Goal: Information Seeking & Learning: Learn about a topic

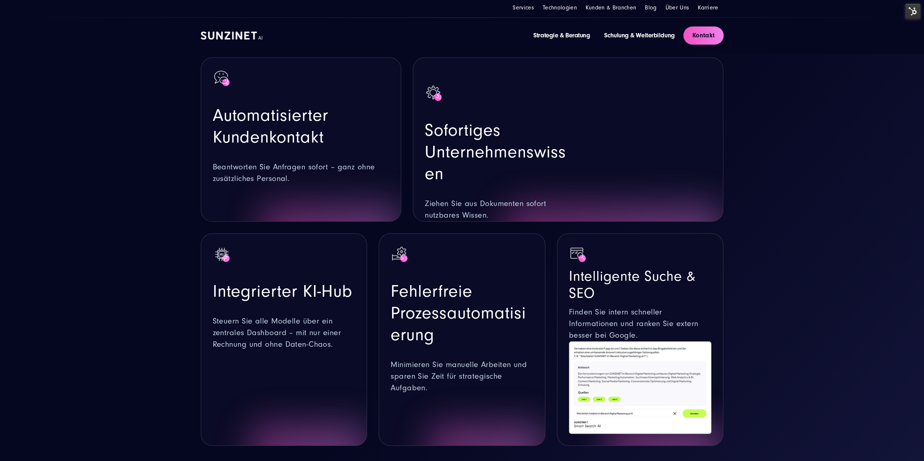
scroll to position [399, 0]
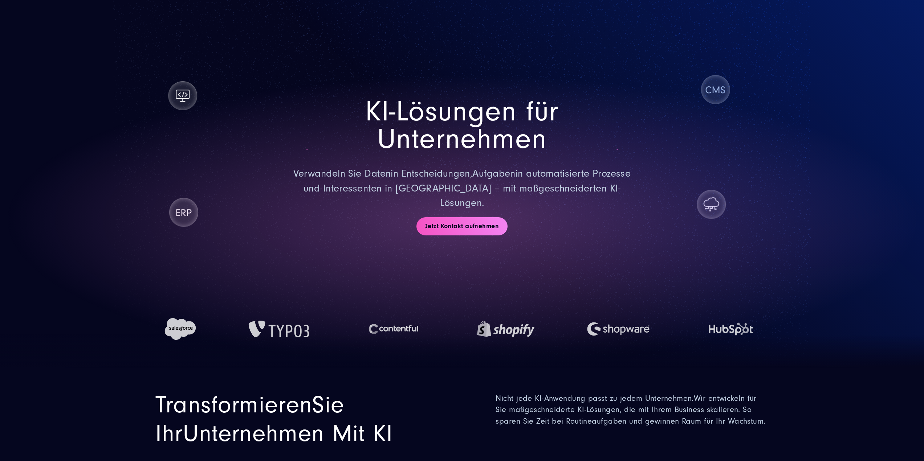
scroll to position [452, 0]
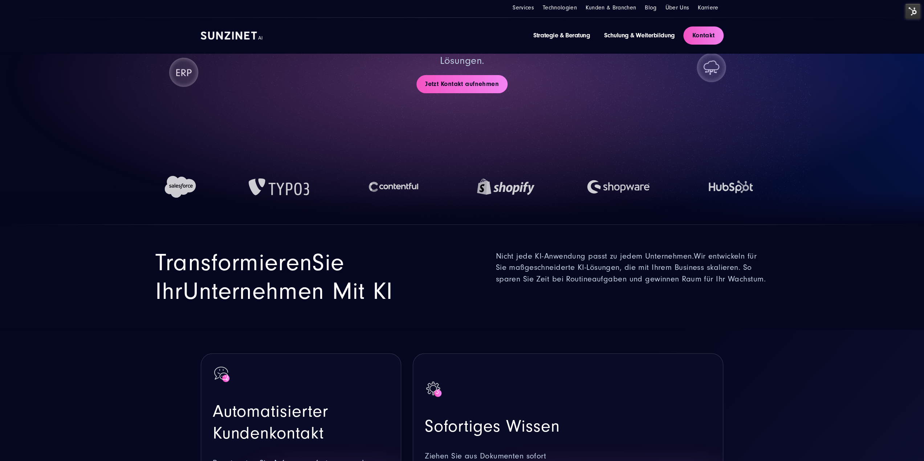
scroll to position [53, 0]
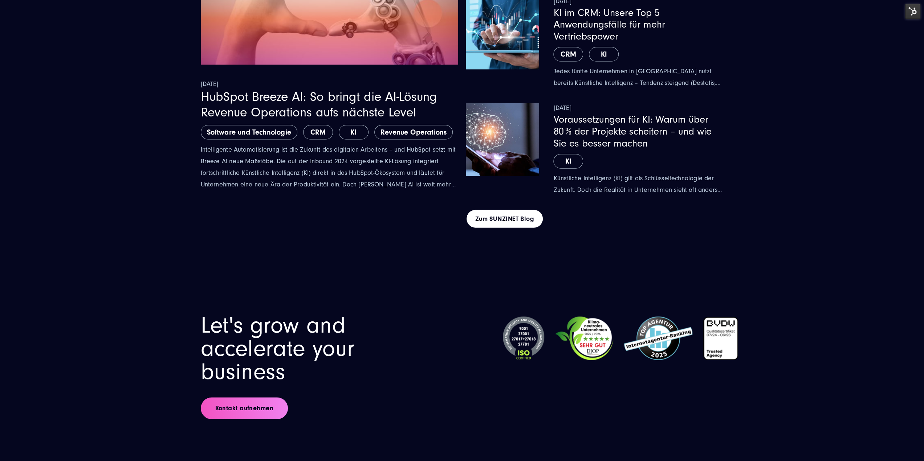
scroll to position [4456, 0]
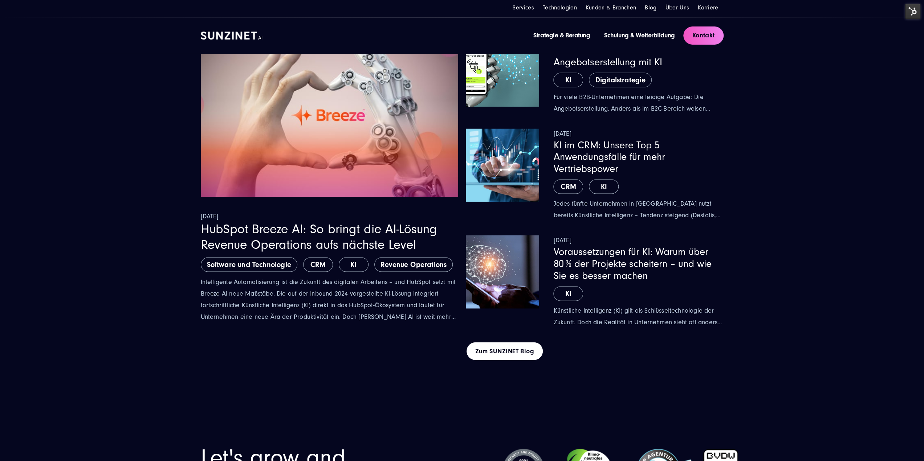
drag, startPoint x: 334, startPoint y: 356, endPoint x: 327, endPoint y: 333, distance: 24.0
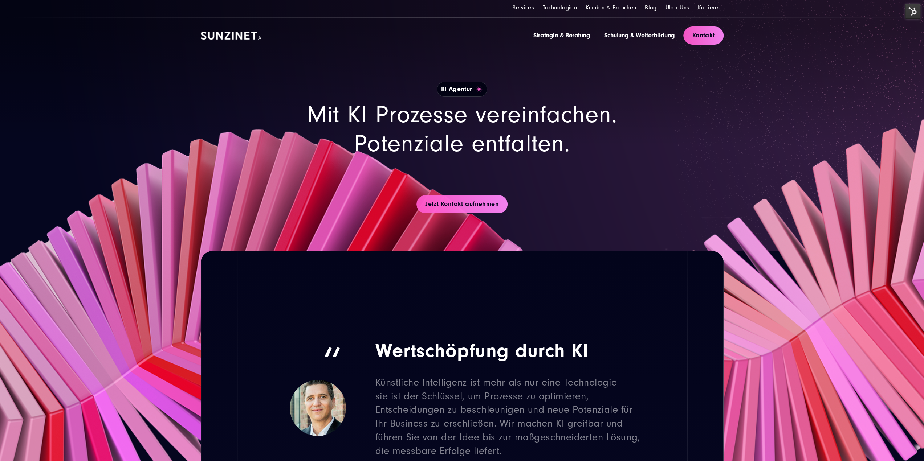
scroll to position [109, 0]
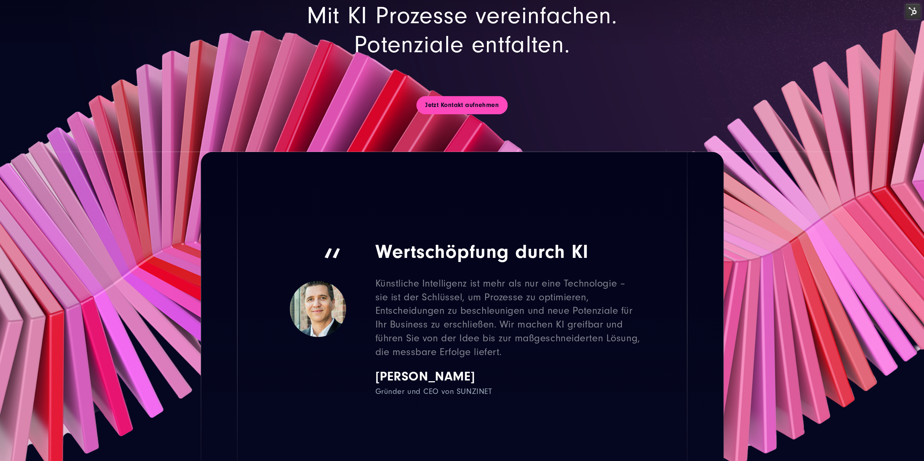
click at [470, 97] on link "Jetzt Kontakt aufnehmen" at bounding box center [461, 105] width 91 height 18
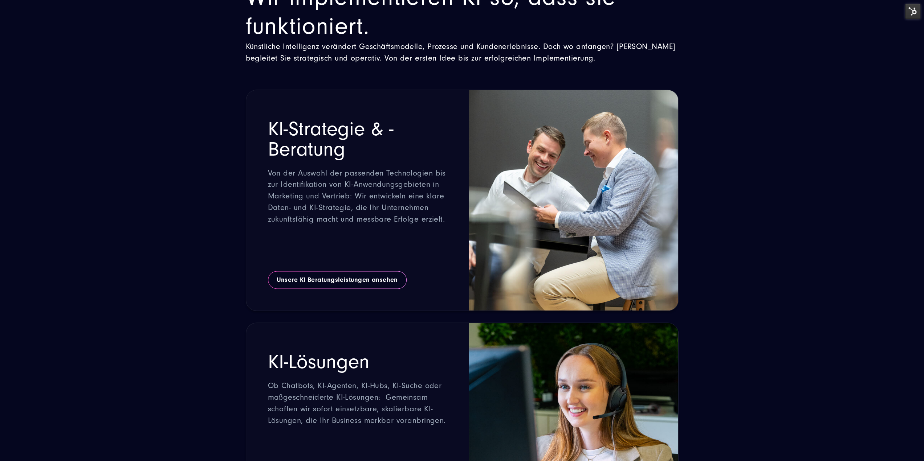
scroll to position [944, 0]
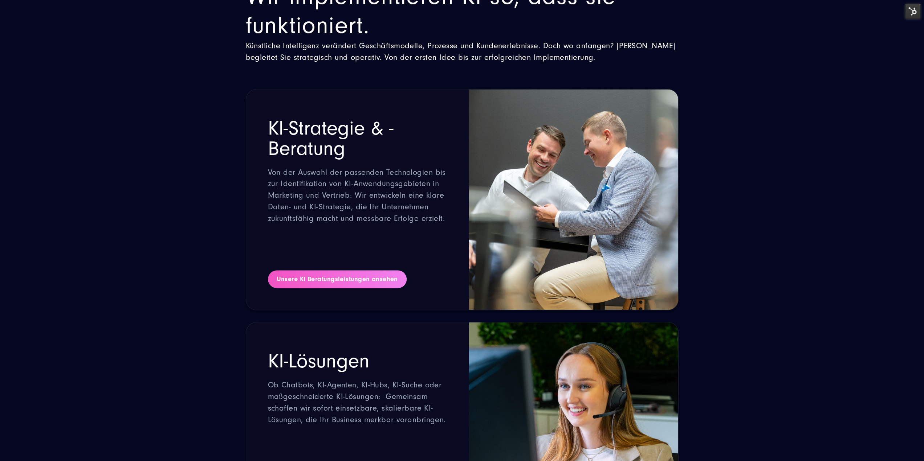
click at [380, 287] on link "Unsere KI Beratungsleistungen ansehen" at bounding box center [337, 279] width 139 height 18
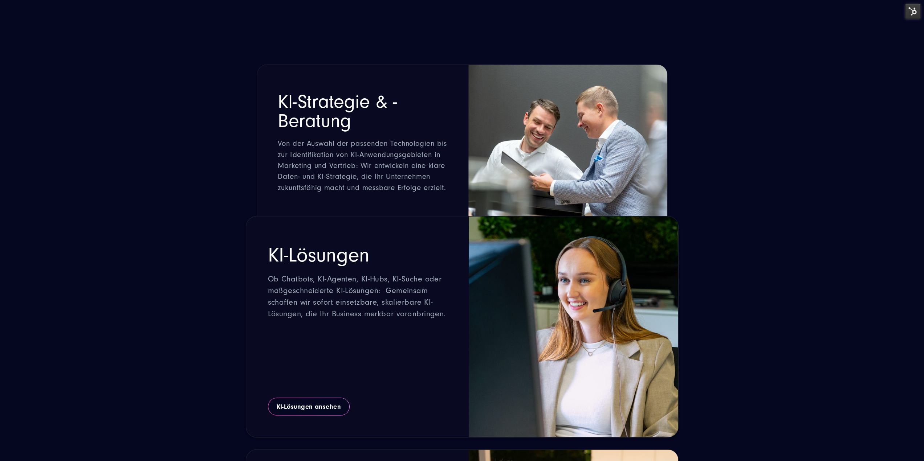
scroll to position [1053, 0]
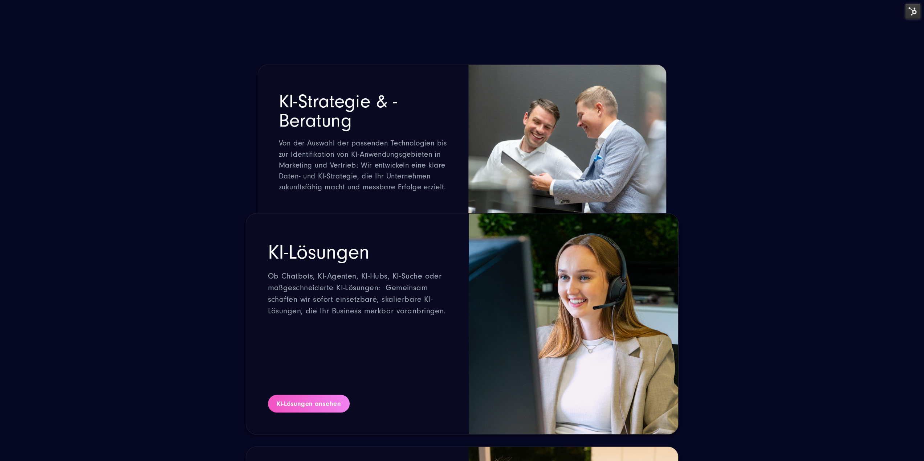
click at [335, 403] on link "KI-Lösungen ansehen" at bounding box center [309, 404] width 82 height 18
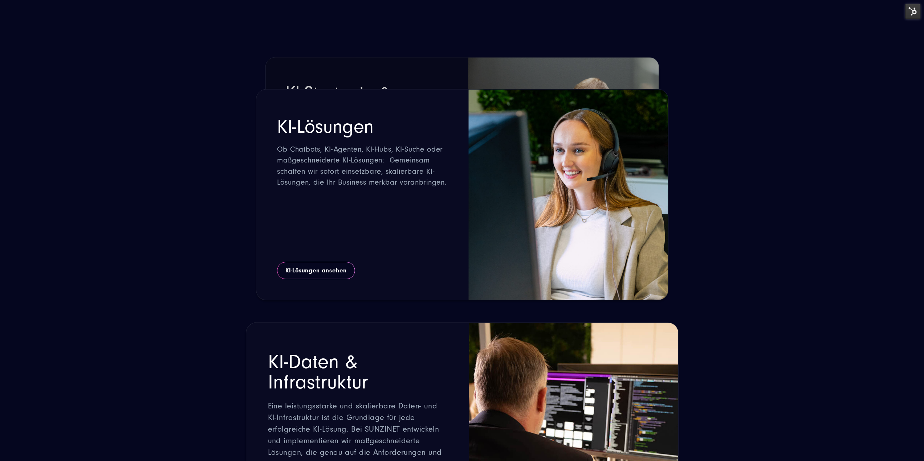
scroll to position [1271, 0]
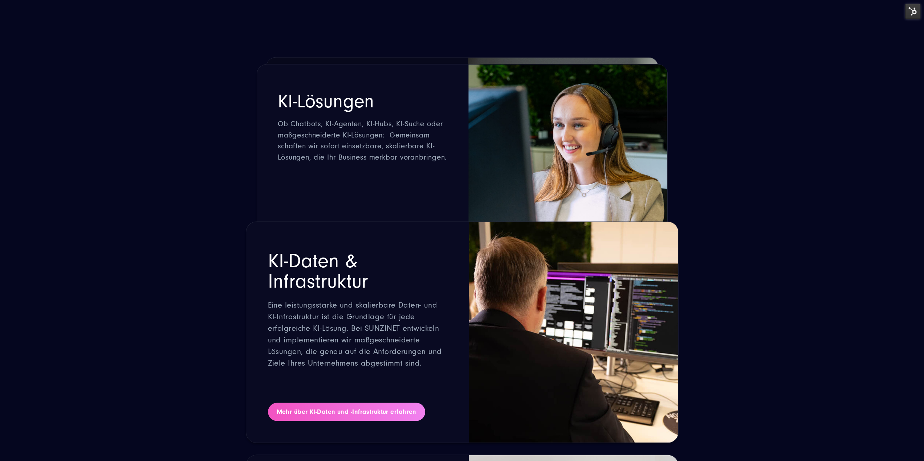
click at [352, 407] on link "Mehr über KI-Daten und -Infrastruktur erfahren" at bounding box center [346, 412] width 157 height 18
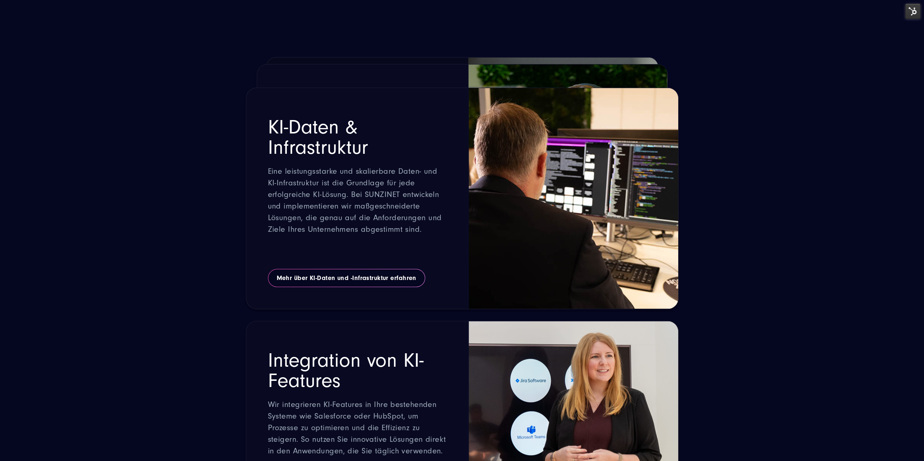
scroll to position [1488, 0]
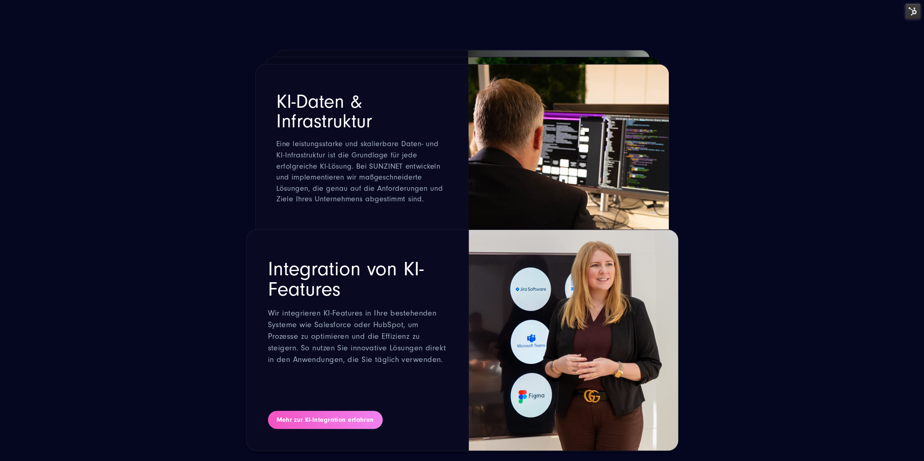
click at [333, 412] on link "Mehr zur KI-Integration erfahren" at bounding box center [325, 420] width 115 height 18
drag, startPoint x: 517, startPoint y: 323, endPoint x: 503, endPoint y: 287, distance: 38.5
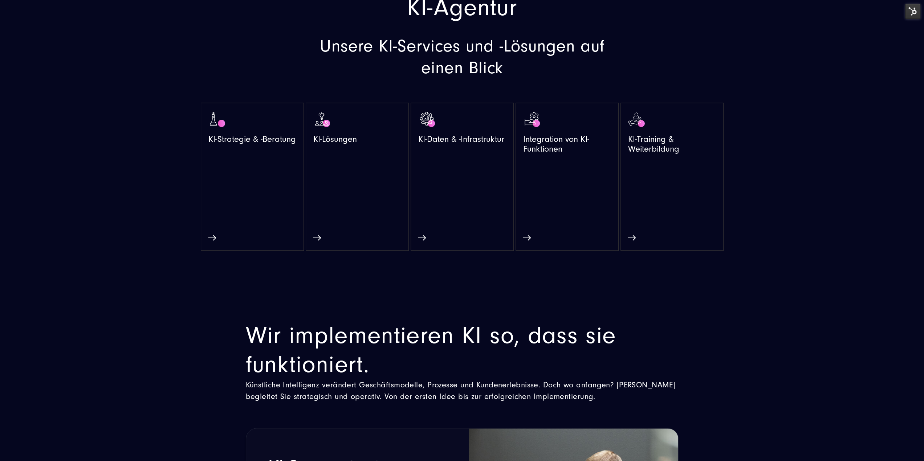
scroll to position [617, 0]
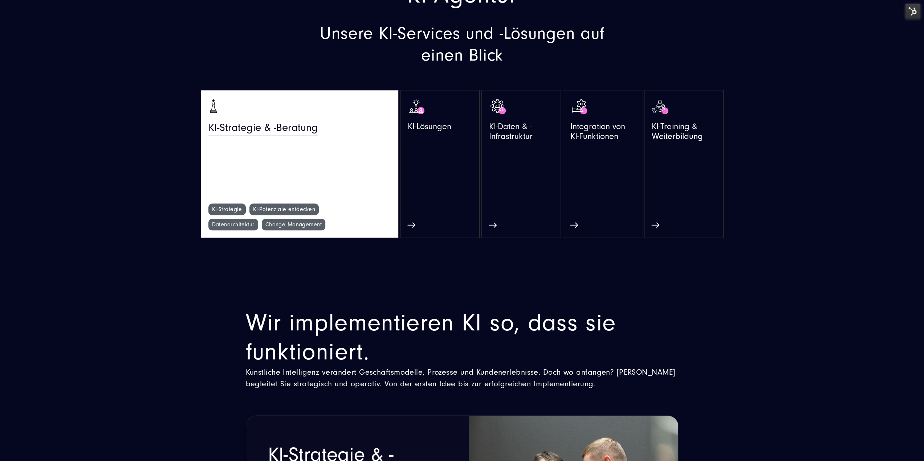
click at [256, 122] on span "KI-Strategie & -Beratung" at bounding box center [262, 130] width 109 height 16
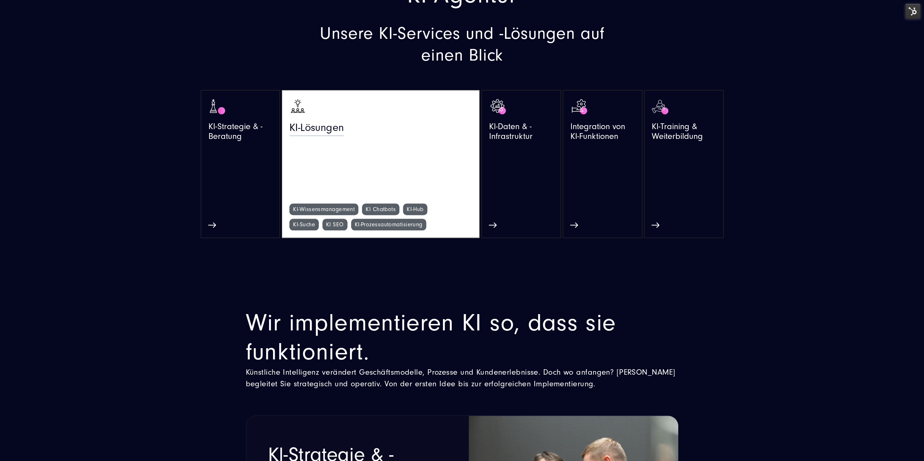
click at [388, 119] on link "KI-Lösungen" at bounding box center [380, 151] width 182 height 106
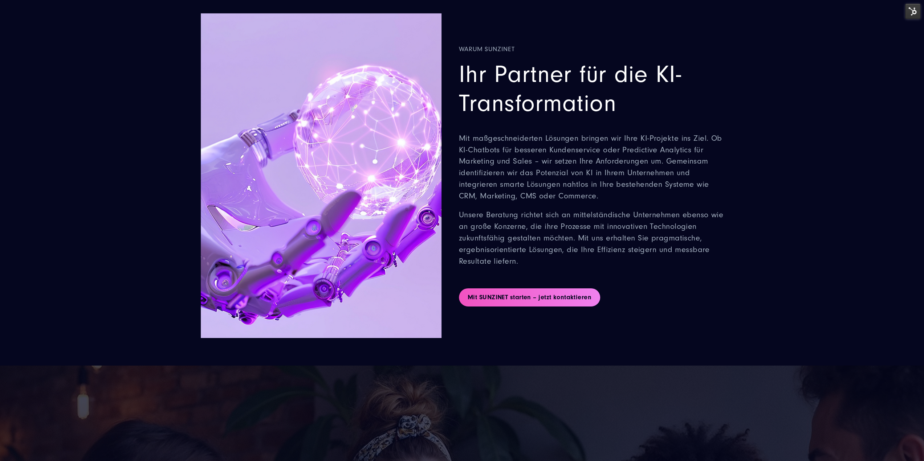
scroll to position [2360, 0]
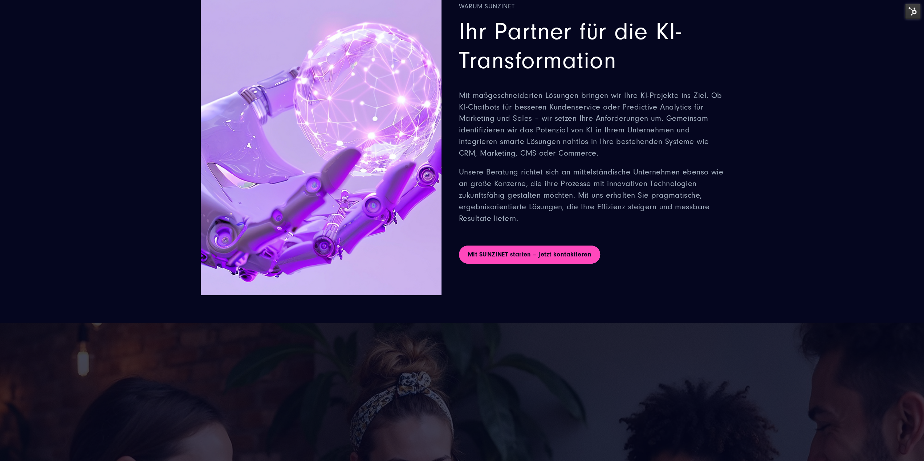
click at [508, 252] on link "Mit SUNZINET starten – jetzt kontaktieren" at bounding box center [529, 255] width 141 height 18
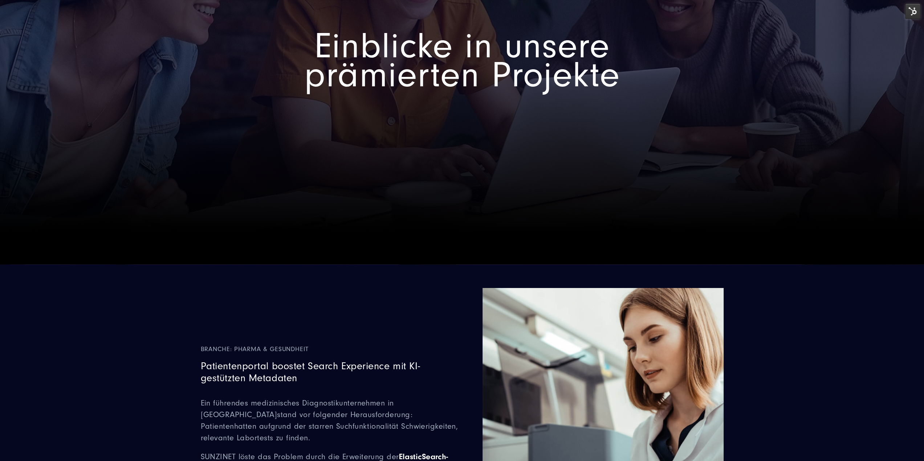
scroll to position [3013, 0]
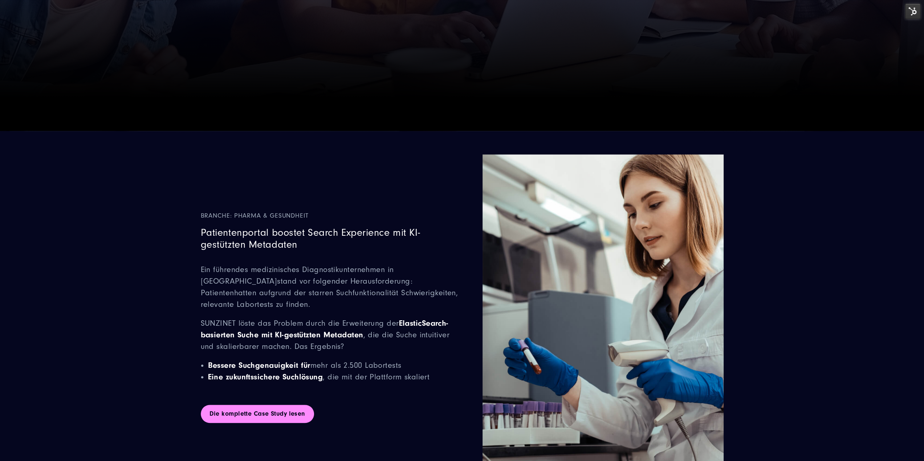
click at [264, 405] on link "Die komplette Case Study lesen" at bounding box center [257, 414] width 113 height 18
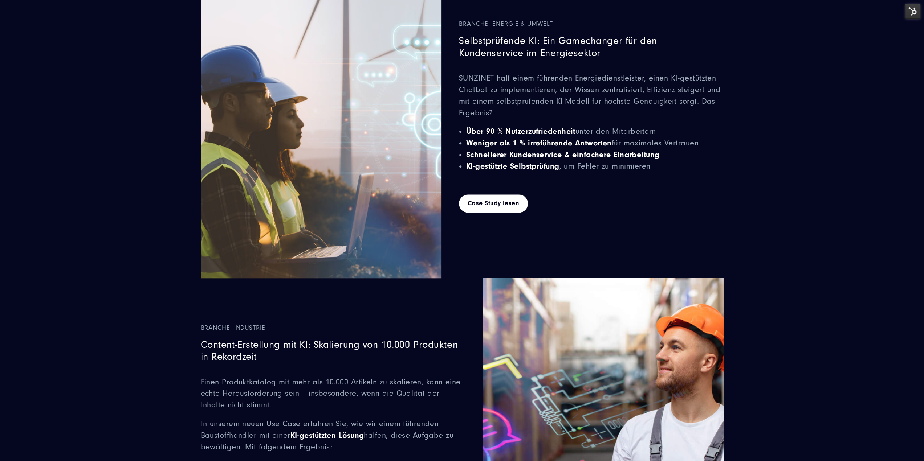
scroll to position [3558, 0]
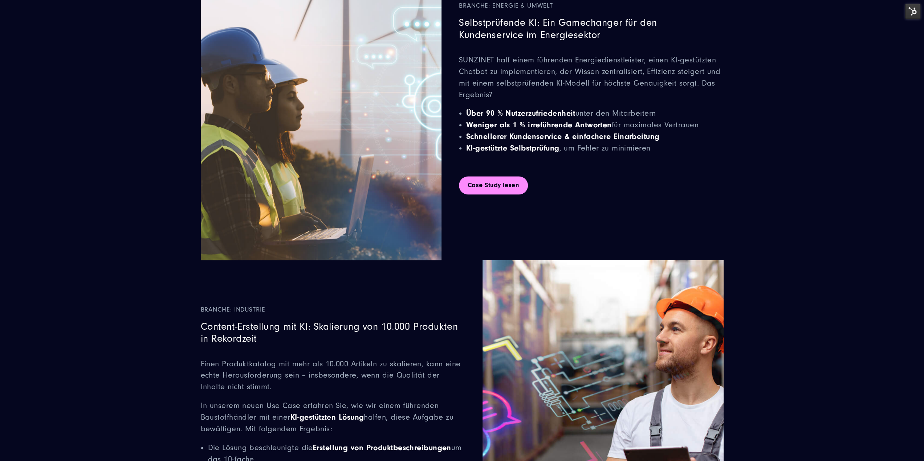
click at [502, 186] on link "Case Study lesen" at bounding box center [493, 185] width 69 height 18
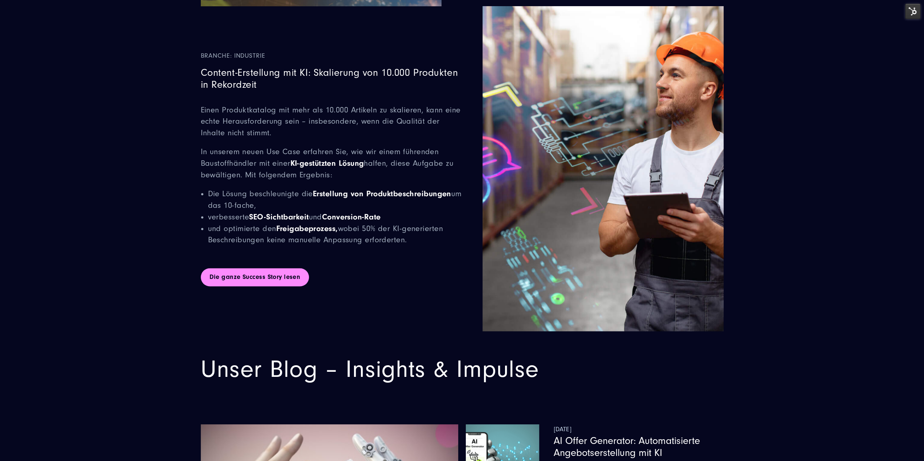
click at [268, 276] on link "Die ganze Success Story lesen" at bounding box center [255, 277] width 109 height 18
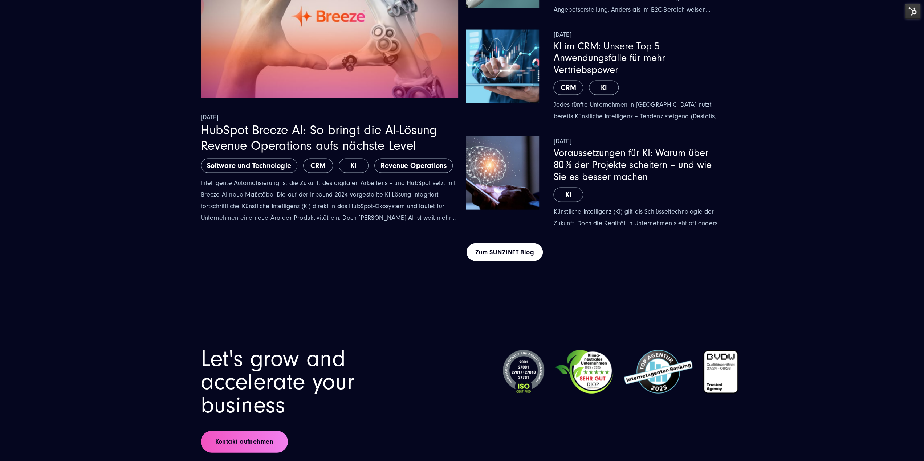
scroll to position [4429, 0]
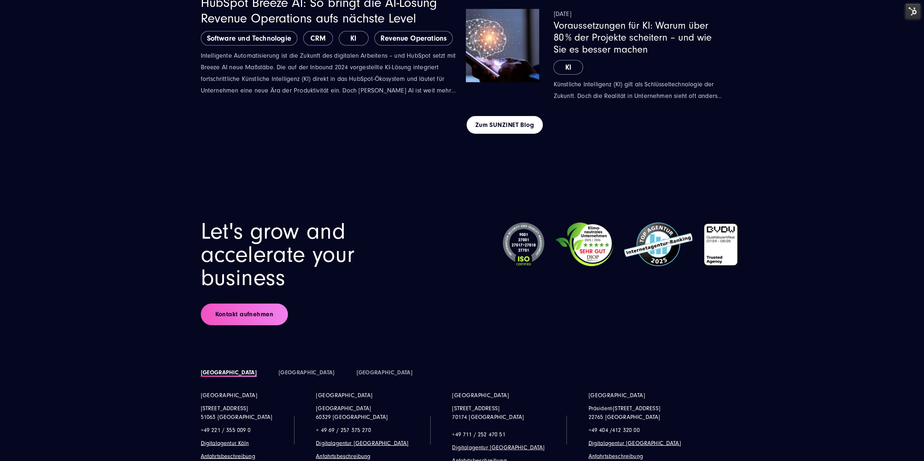
drag, startPoint x: 383, startPoint y: 322, endPoint x: 381, endPoint y: 283, distance: 39.3
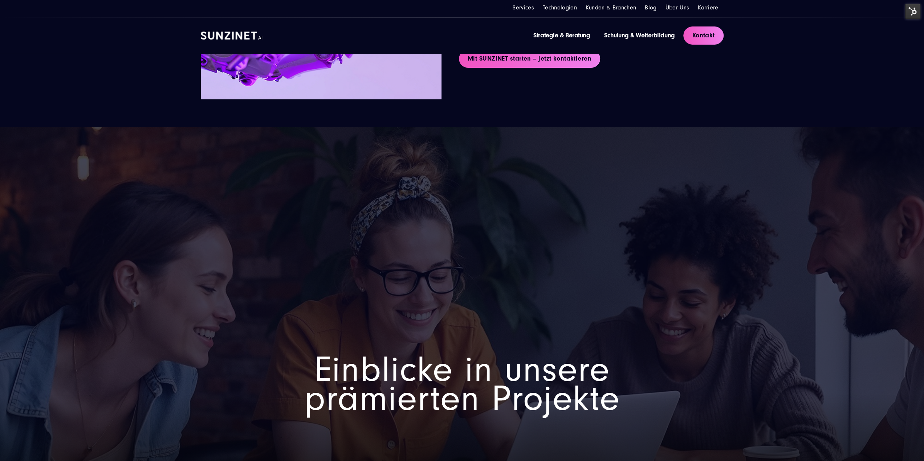
scroll to position [0, 0]
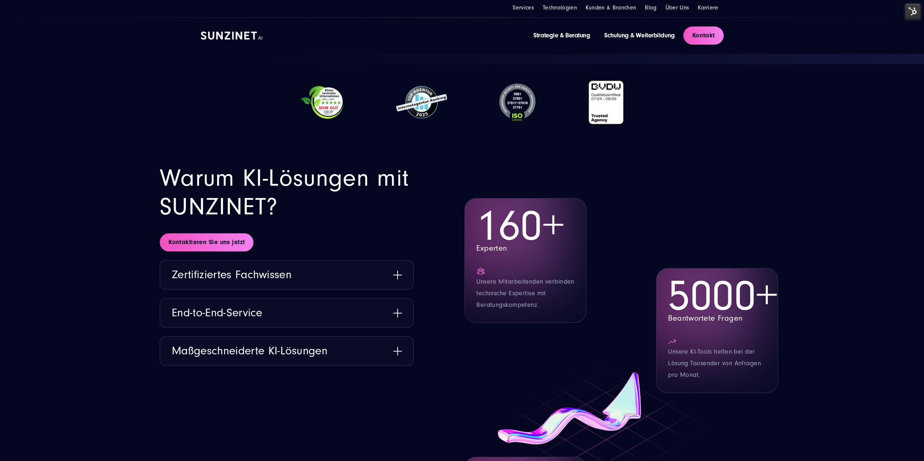
scroll to position [3449, 0]
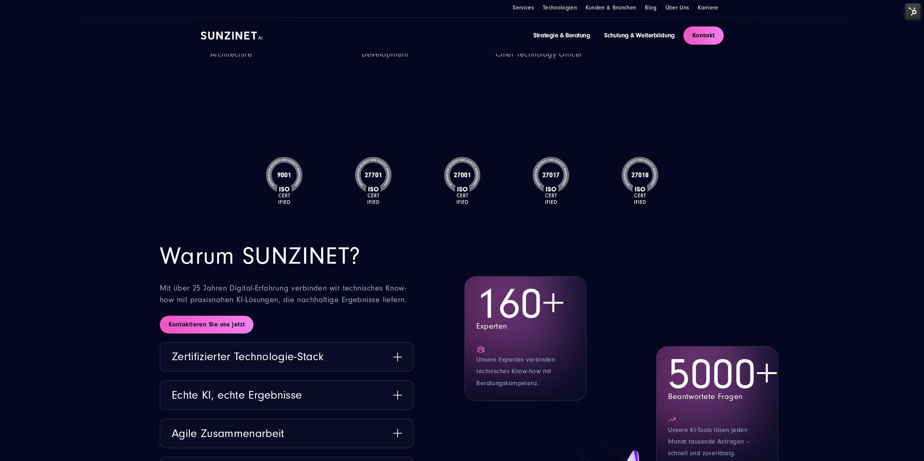
scroll to position [3703, 0]
